Goal: Complete application form

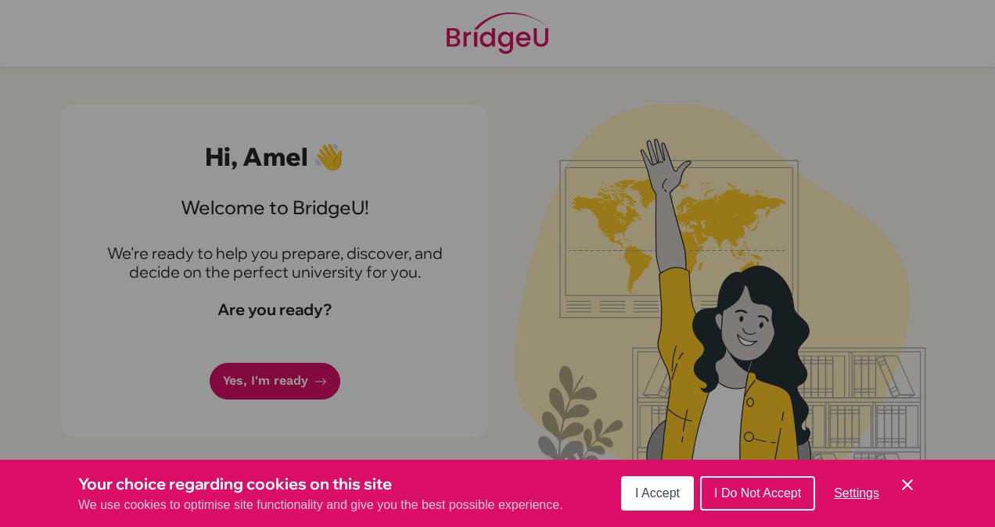
click at [656, 491] on span "I Accept" at bounding box center [657, 493] width 45 height 13
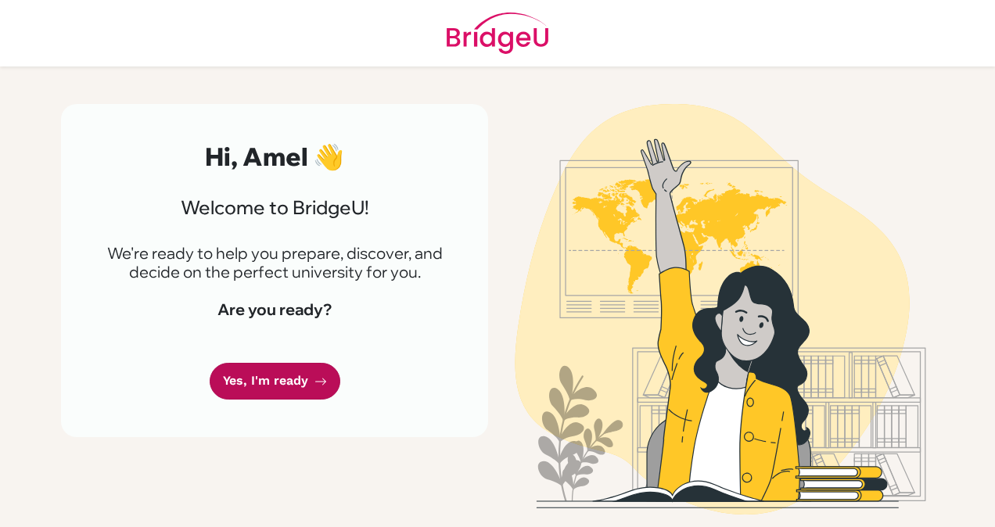
click at [268, 392] on link "Yes, I'm ready" at bounding box center [275, 381] width 131 height 37
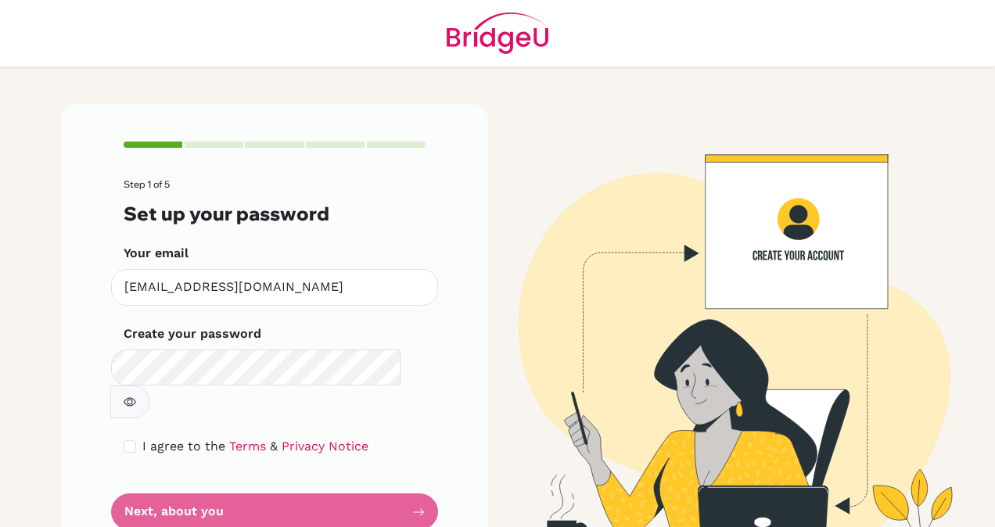
click at [136, 396] on icon "button" at bounding box center [130, 402] width 13 height 13
click at [124, 440] on input "checkbox" at bounding box center [130, 446] width 13 height 13
checkbox input "true"
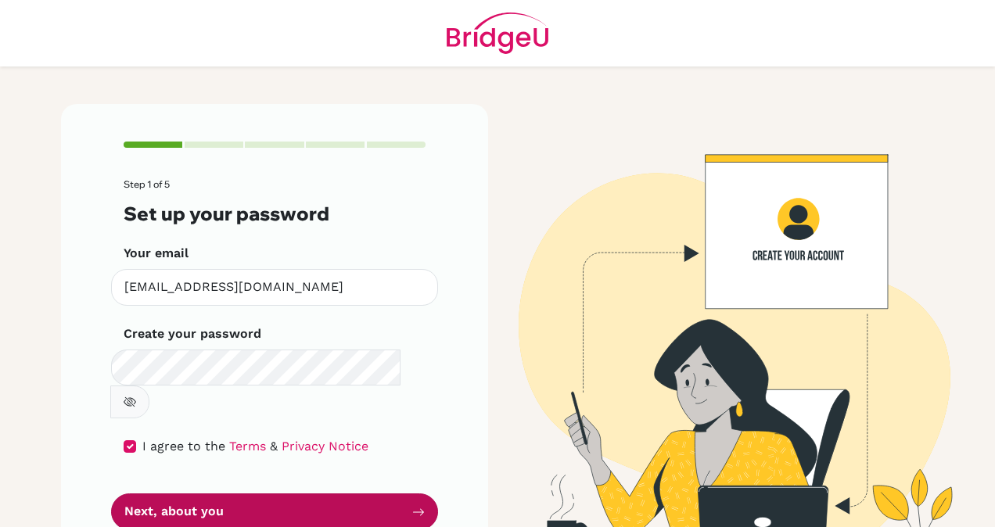
click at [211, 494] on button "Next, about you" at bounding box center [274, 512] width 327 height 37
